Goal: Task Accomplishment & Management: Use online tool/utility

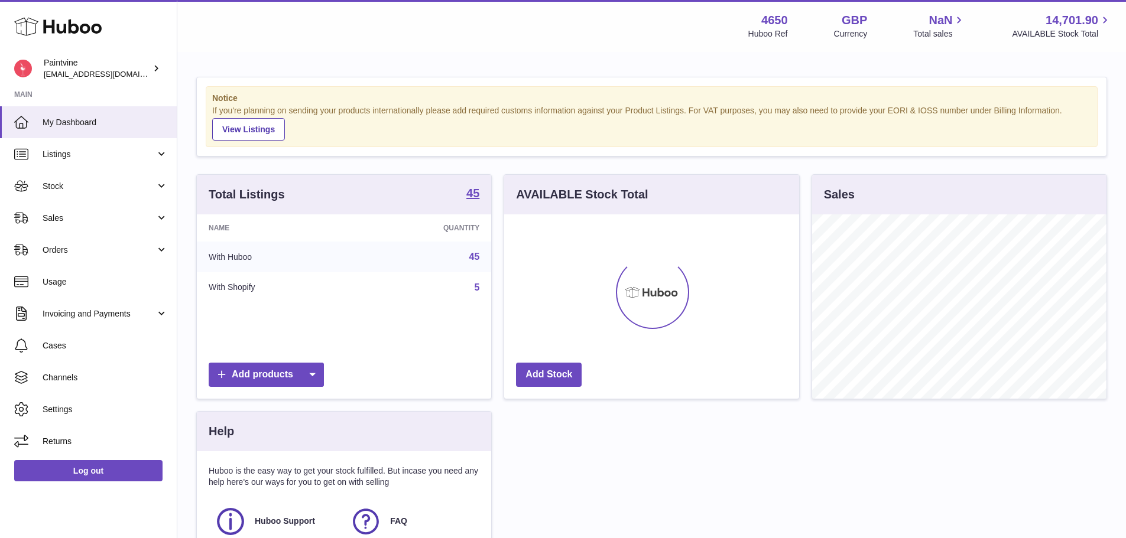
scroll to position [184, 295]
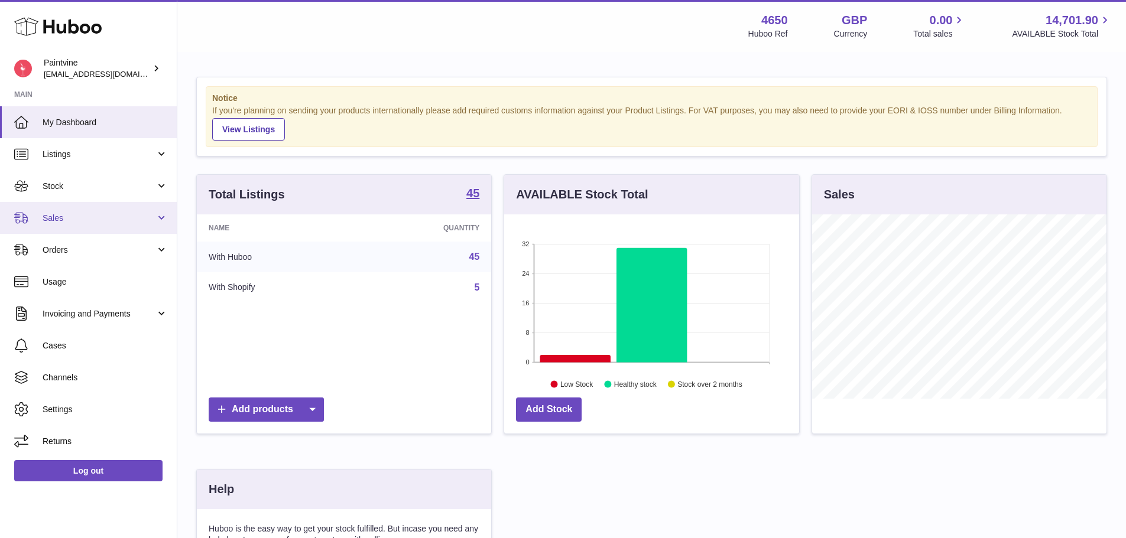
click at [94, 222] on span "Sales" at bounding box center [99, 218] width 113 height 11
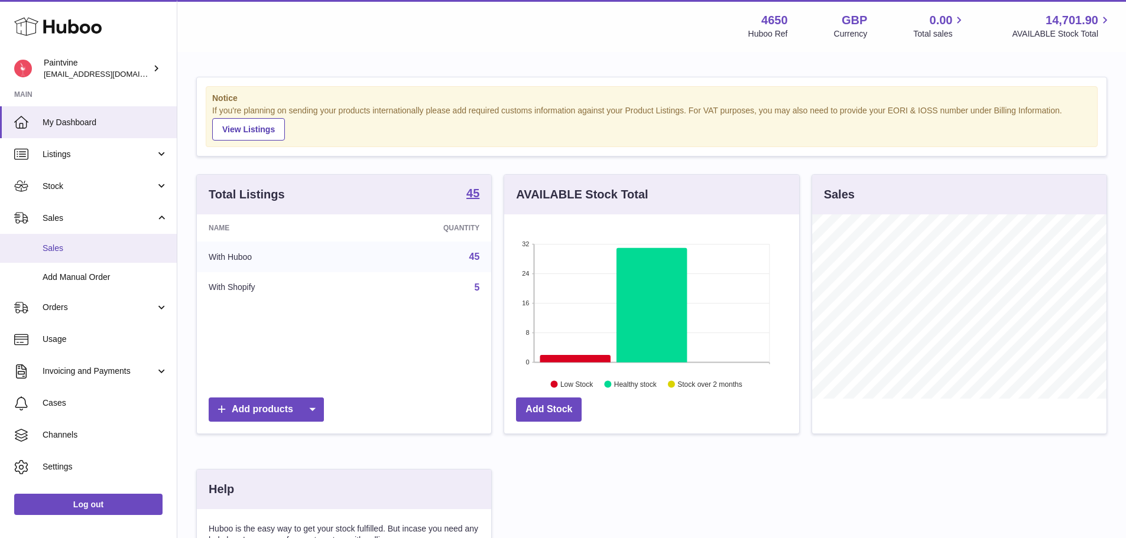
click at [89, 256] on link "Sales" at bounding box center [88, 248] width 177 height 29
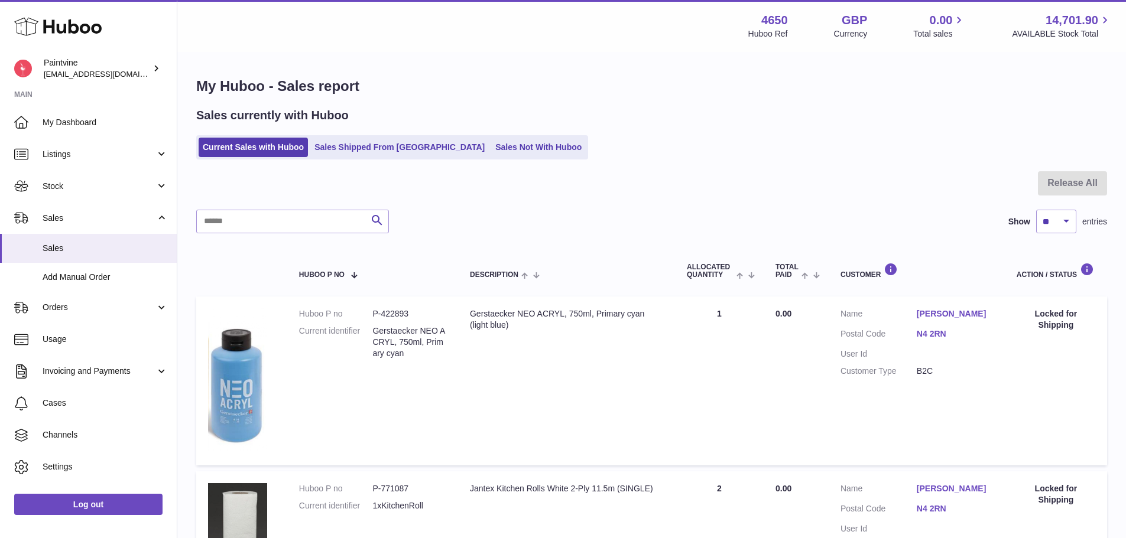
drag, startPoint x: 65, startPoint y: 251, endPoint x: 282, endPoint y: 222, distance: 219.3
click at [65, 251] on span "Sales" at bounding box center [105, 248] width 125 height 11
click at [82, 280] on span "Add Manual Order" at bounding box center [105, 277] width 125 height 11
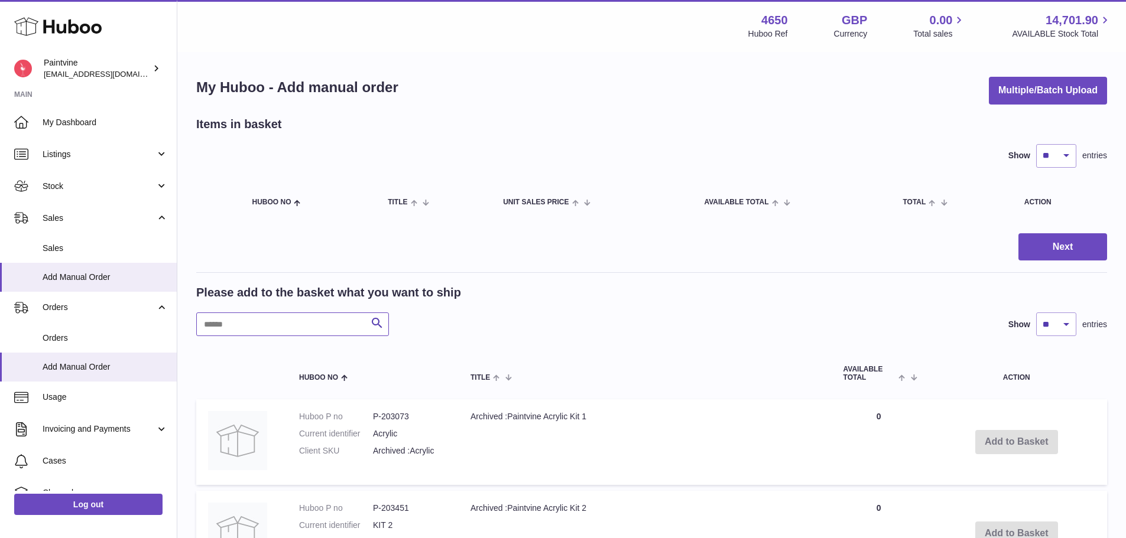
click at [311, 326] on input "text" at bounding box center [292, 325] width 193 height 24
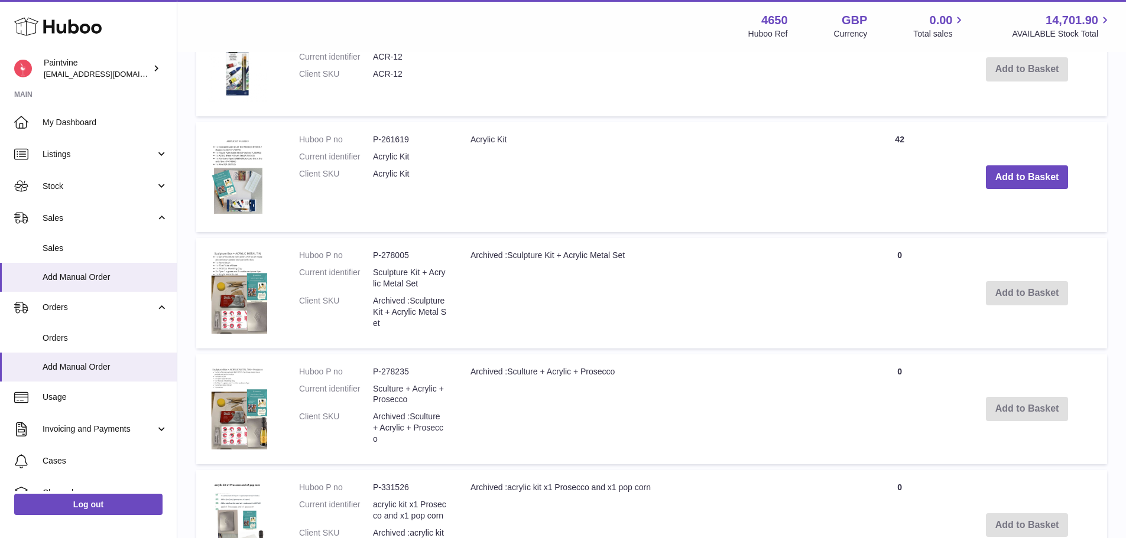
scroll to position [618, 0]
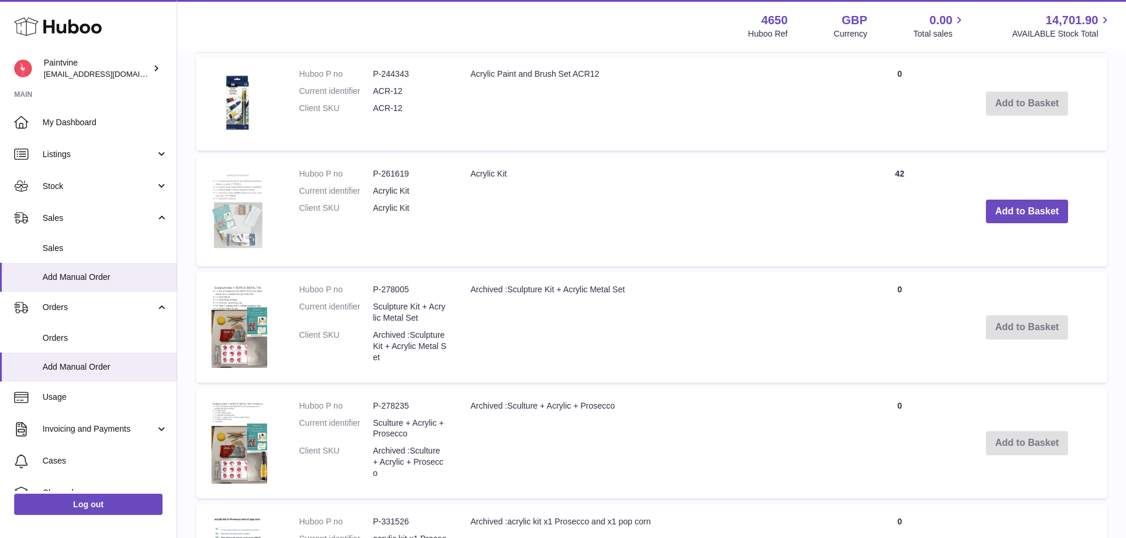
type input "*******"
click at [225, 216] on img at bounding box center [237, 210] width 59 height 84
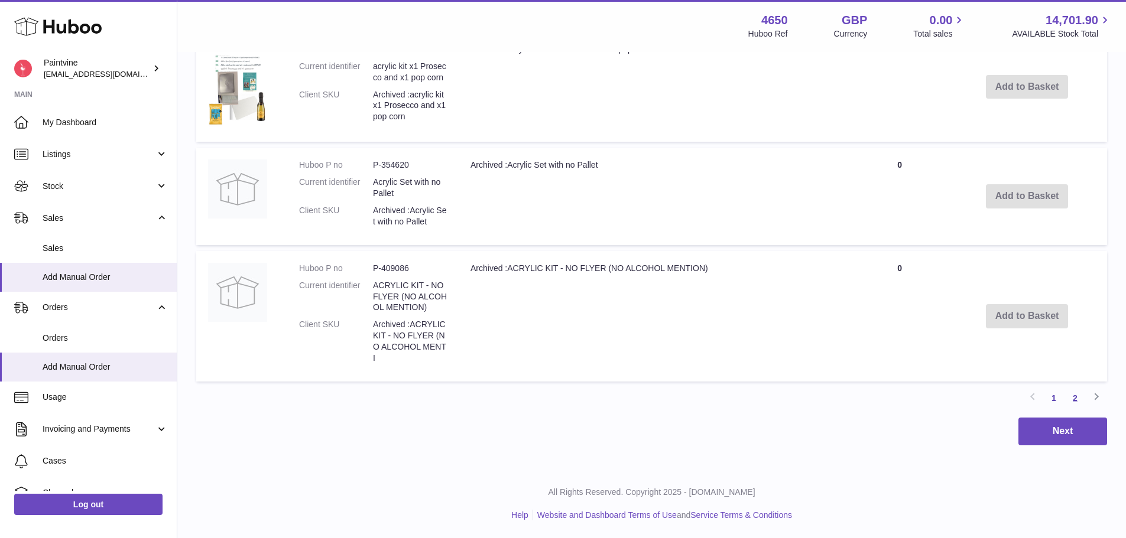
click at [1079, 394] on link "2" at bounding box center [1074, 398] width 21 height 21
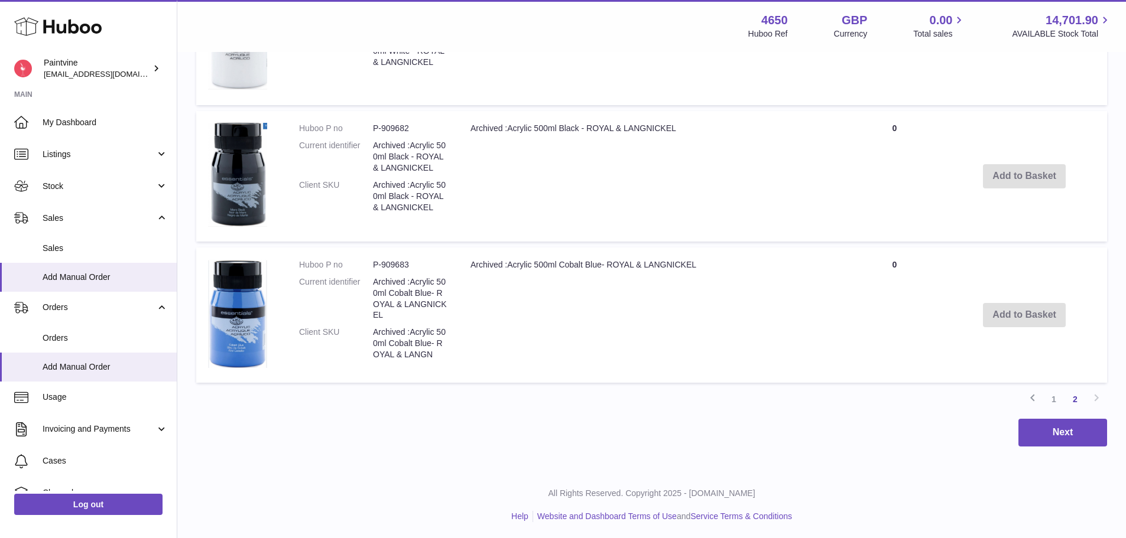
scroll to position [672, 0]
click at [1052, 396] on link "1" at bounding box center [1053, 397] width 21 height 21
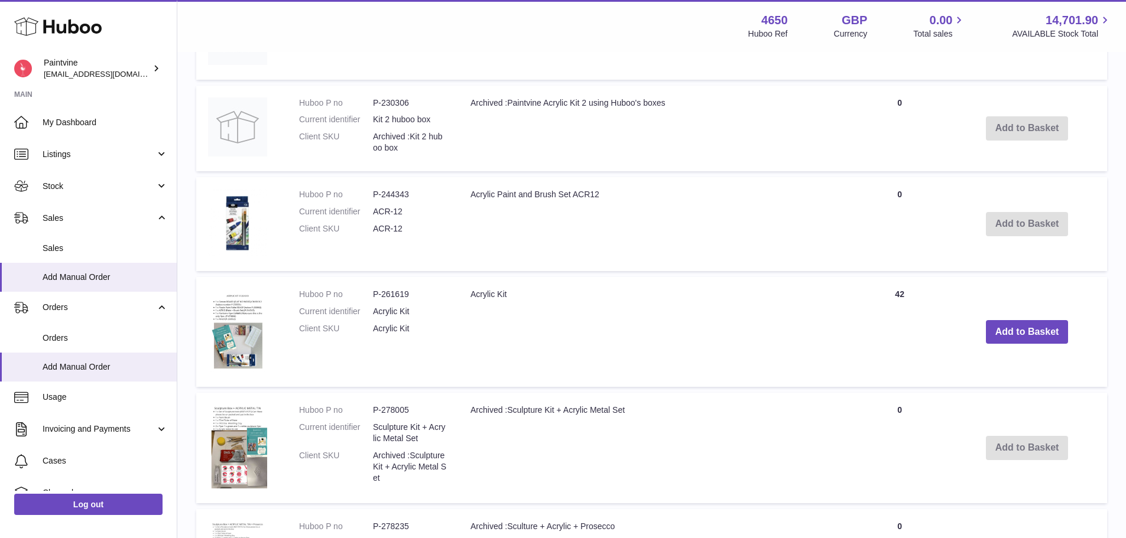
scroll to position [498, 0]
click at [243, 221] on img at bounding box center [237, 222] width 59 height 67
drag, startPoint x: 469, startPoint y: 193, endPoint x: 665, endPoint y: 205, distance: 196.6
click at [665, 205] on td "Acrylic Paint and Brush Set ACR12" at bounding box center [656, 224] width 394 height 94
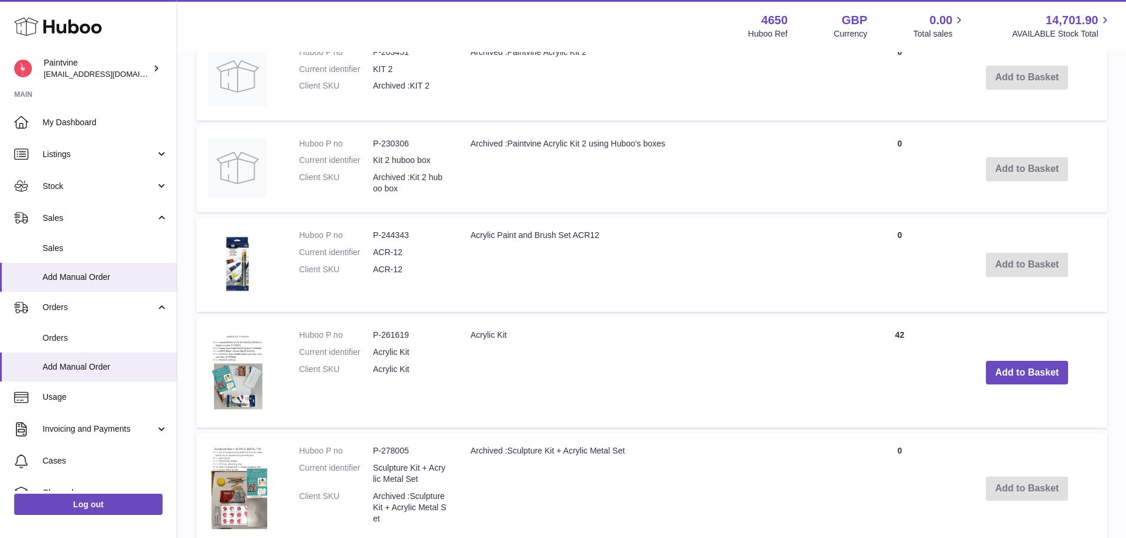
scroll to position [457, 0]
click at [696, 274] on td "Acrylic Paint and Brush Set ACR12" at bounding box center [656, 264] width 394 height 94
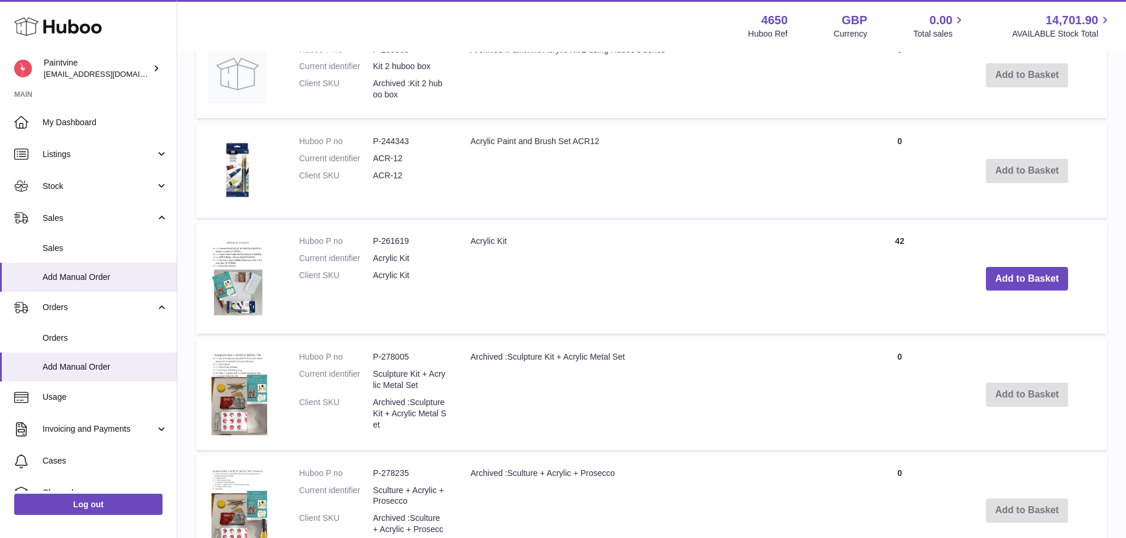
scroll to position [516, 0]
